Goal: Navigation & Orientation: Find specific page/section

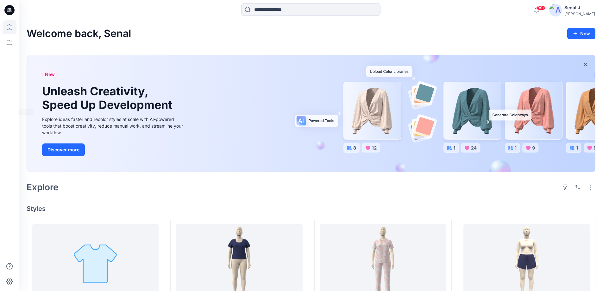
scroll to position [84, 0]
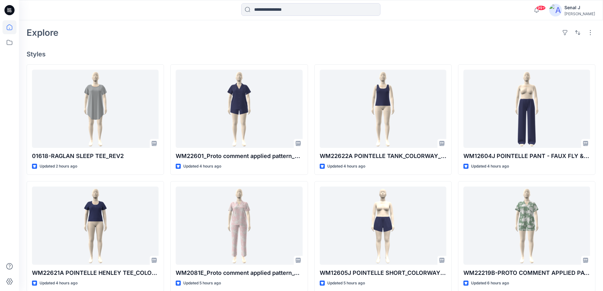
scroll to position [169, 0]
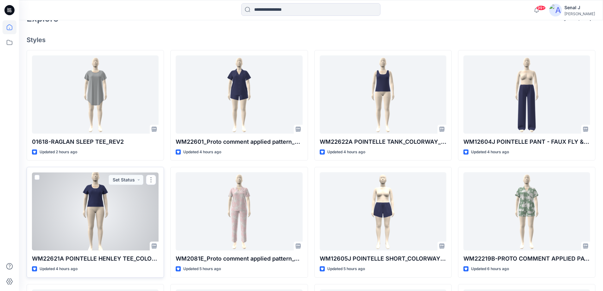
click at [89, 201] on div at bounding box center [95, 211] width 127 height 78
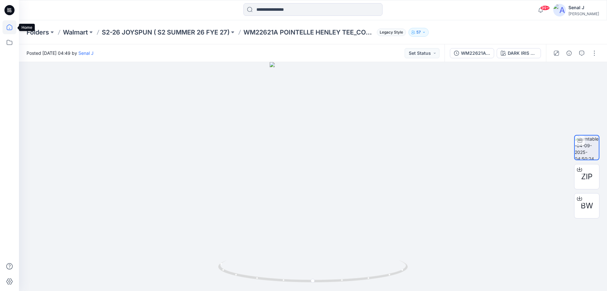
click at [8, 28] on icon at bounding box center [10, 27] width 14 height 14
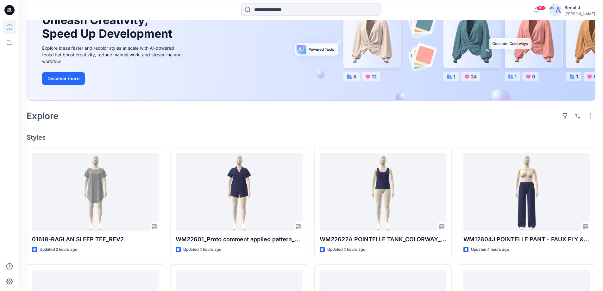
scroll to position [253, 0]
